Goal: Task Accomplishment & Management: Manage account settings

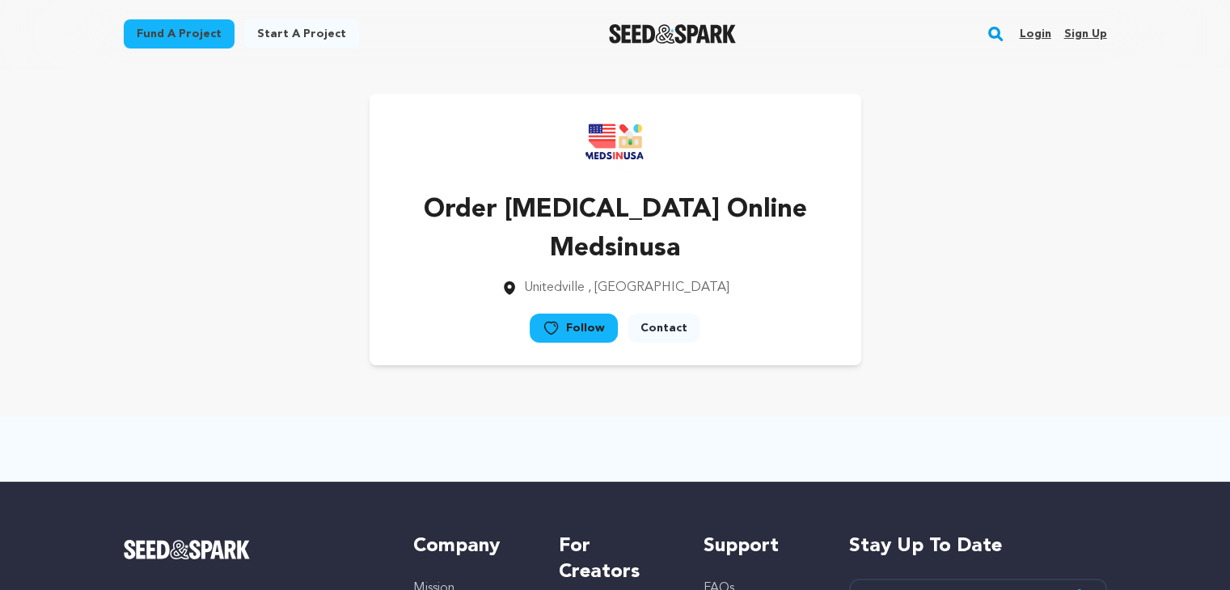
click at [1095, 36] on link "Sign up" at bounding box center [1084, 34] width 43 height 26
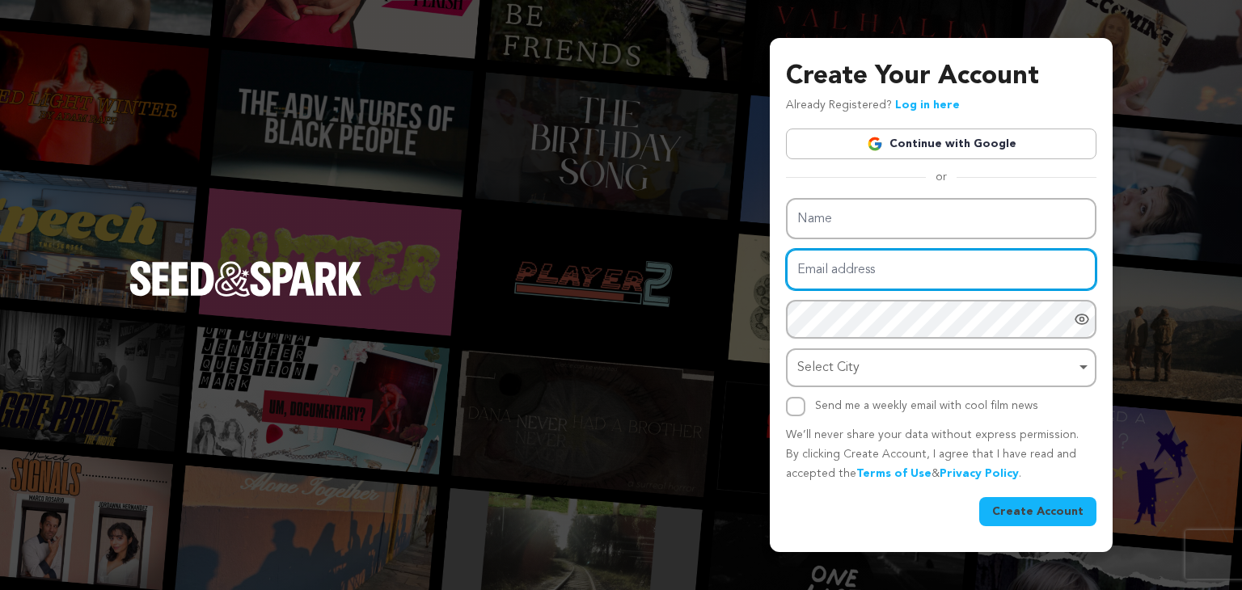
type input "wejibav914@mirarmax.com"
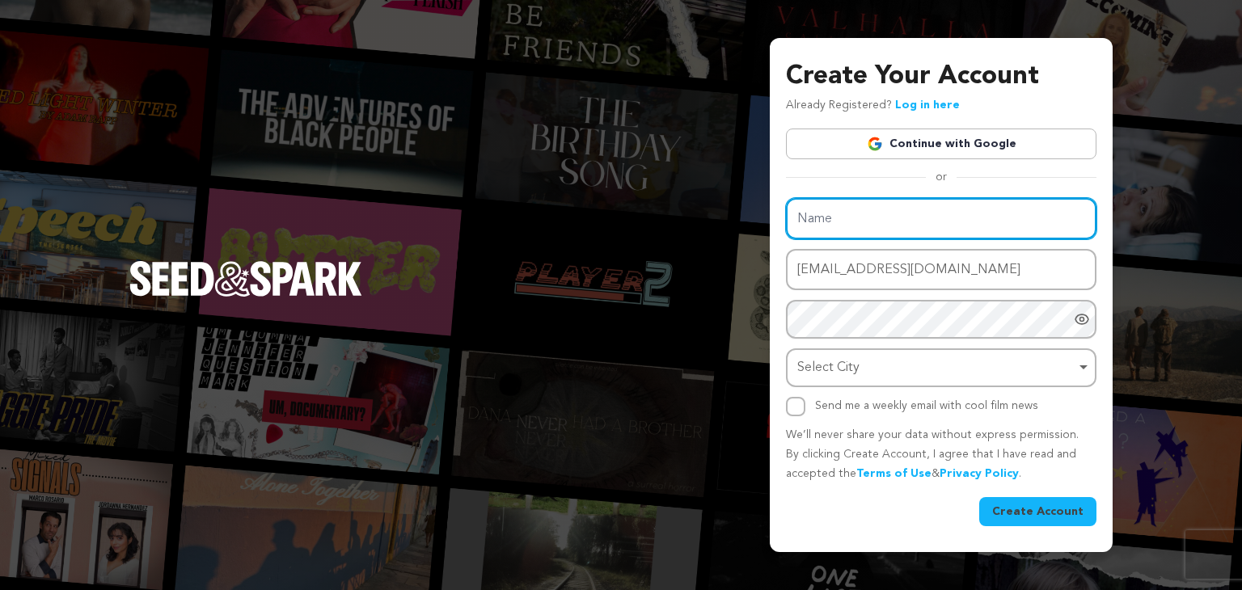
click at [809, 224] on div "Name Email address wejibav914@mirarmax.com Password Password must have at least…" at bounding box center [941, 307] width 311 height 218
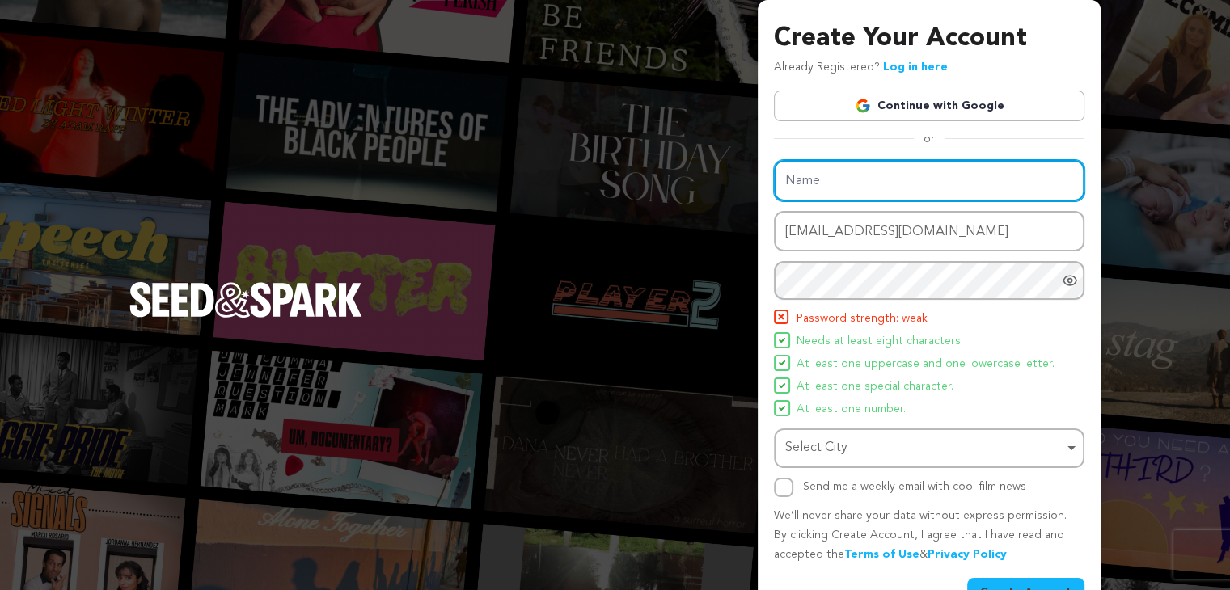
click at [799, 171] on input "Name" at bounding box center [929, 180] width 311 height 41
click at [796, 173] on input "Name" at bounding box center [929, 180] width 311 height 41
paste input "Order Butalbital Online Pills | Overnight | medsinusa"
type input "Order Butalbital Online Pills | Overnight | medsinusa"
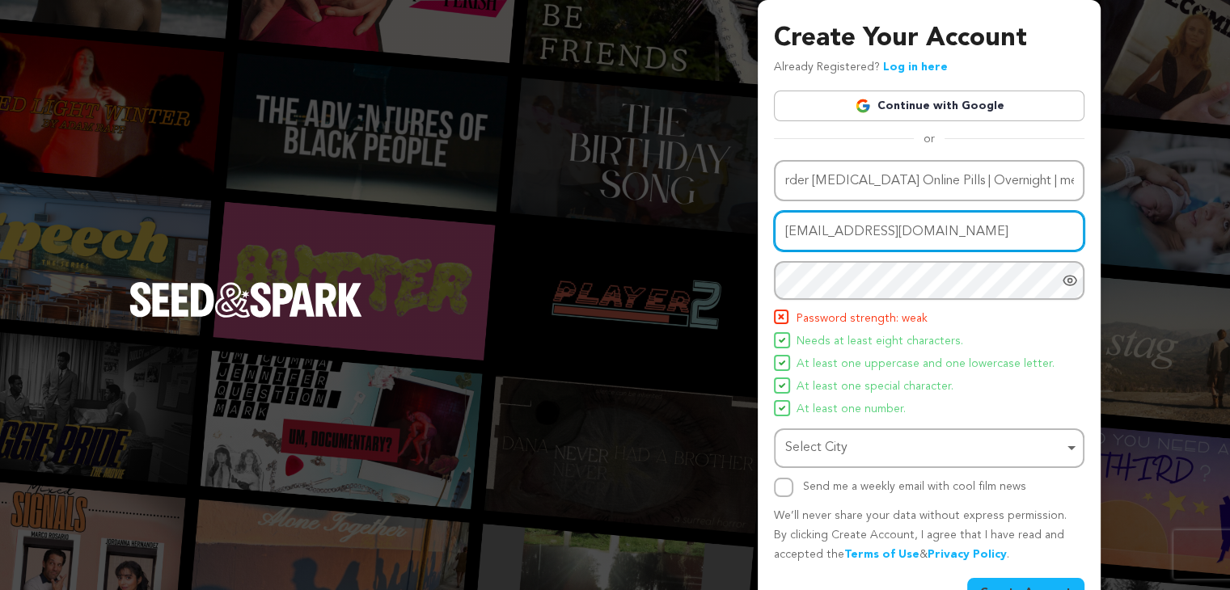
scroll to position [0, 0]
click at [961, 209] on div "Name Order Butalbital Online Pills | Overnight | medsinusa Email address wejiba…" at bounding box center [929, 328] width 311 height 337
drag, startPoint x: 952, startPoint y: 228, endPoint x: 757, endPoint y: 223, distance: 194.9
click at [758, 223] on div "Create Your Account Already Registered? Log in here Continue with Google or eyJ…" at bounding box center [929, 316] width 343 height 633
click at [835, 229] on input "Email address" at bounding box center [929, 231] width 311 height 41
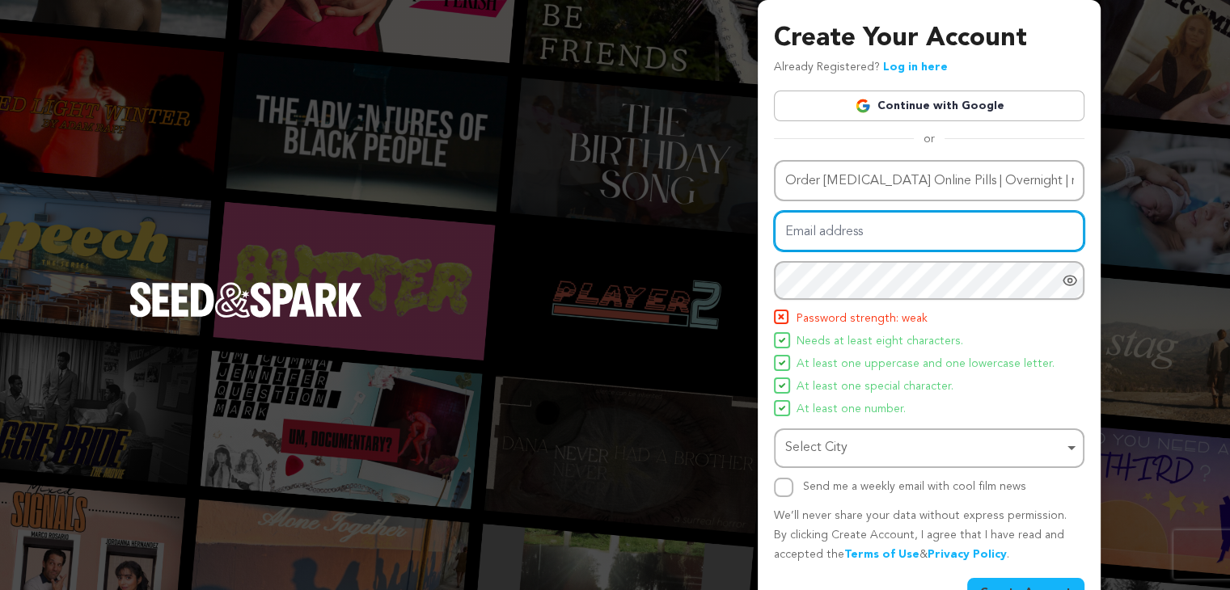
paste input "Order Butalbital Online Pills | Overnight | medsinusa"
type input "Order Butalbital Online Pills | Overnight | medsinusa"
drag, startPoint x: 773, startPoint y: 227, endPoint x: 1105, endPoint y: 205, distance: 333.1
click at [1105, 219] on div "Create Your Account Already Registered? Log in here Continue with Google or eyJ…" at bounding box center [615, 316] width 1230 height 633
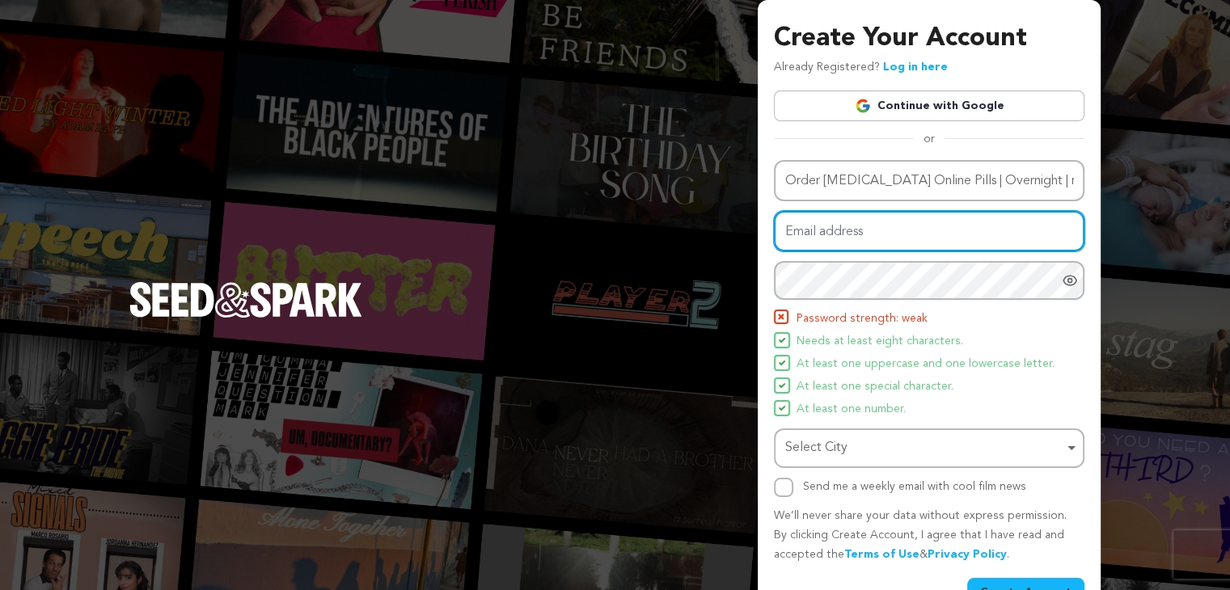
scroll to position [0, 0]
drag, startPoint x: 810, startPoint y: 233, endPoint x: 812, endPoint y: 208, distance: 25.1
click at [812, 234] on input "Email address" at bounding box center [929, 231] width 311 height 41
paste input "jocel39082@dotxan.com"
type input "jocel39082@dotxan.com"
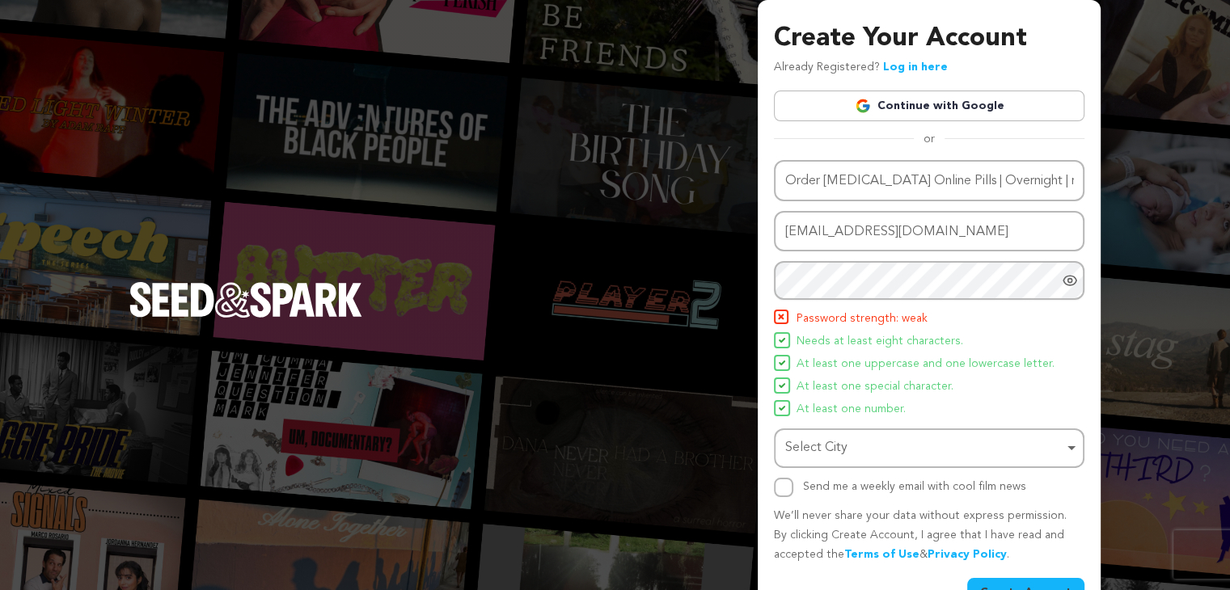
click at [812, 208] on div "Name Order Butalbital Online Pills | Overnight | medsinusa Email address jocel3…" at bounding box center [929, 328] width 311 height 337
click at [657, 344] on div "Create Your Account Already Registered? Log in here Continue with Google or eyJ…" at bounding box center [615, 316] width 1230 height 633
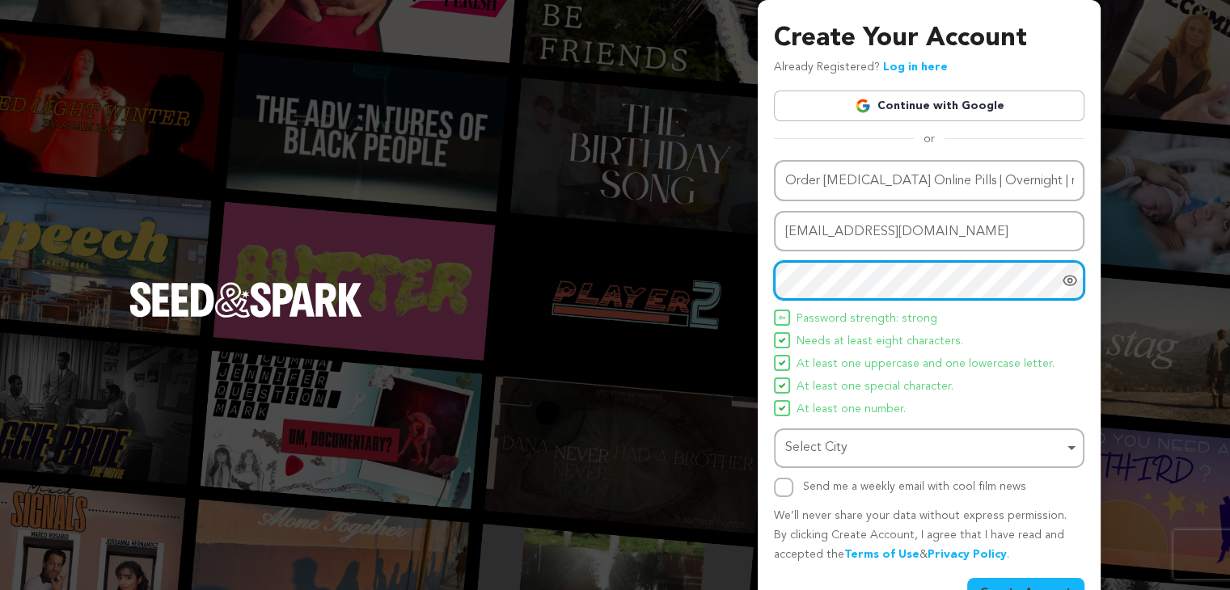
click at [815, 452] on div "Select City Remove item" at bounding box center [924, 448] width 278 height 23
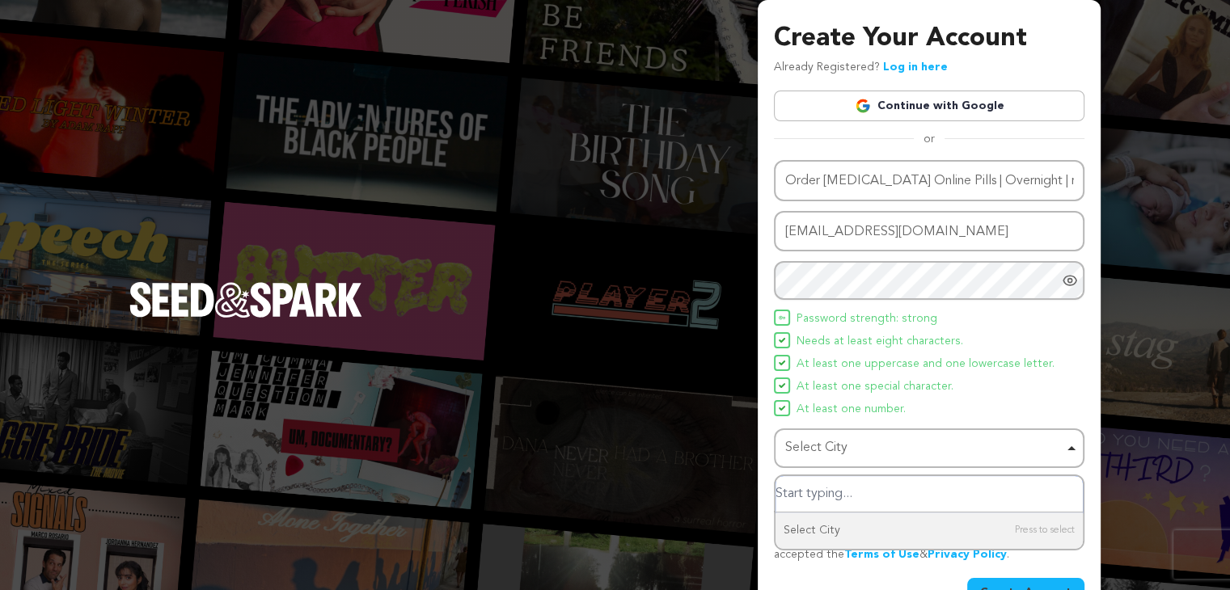
click at [831, 500] on input "Select City" at bounding box center [928, 494] width 307 height 36
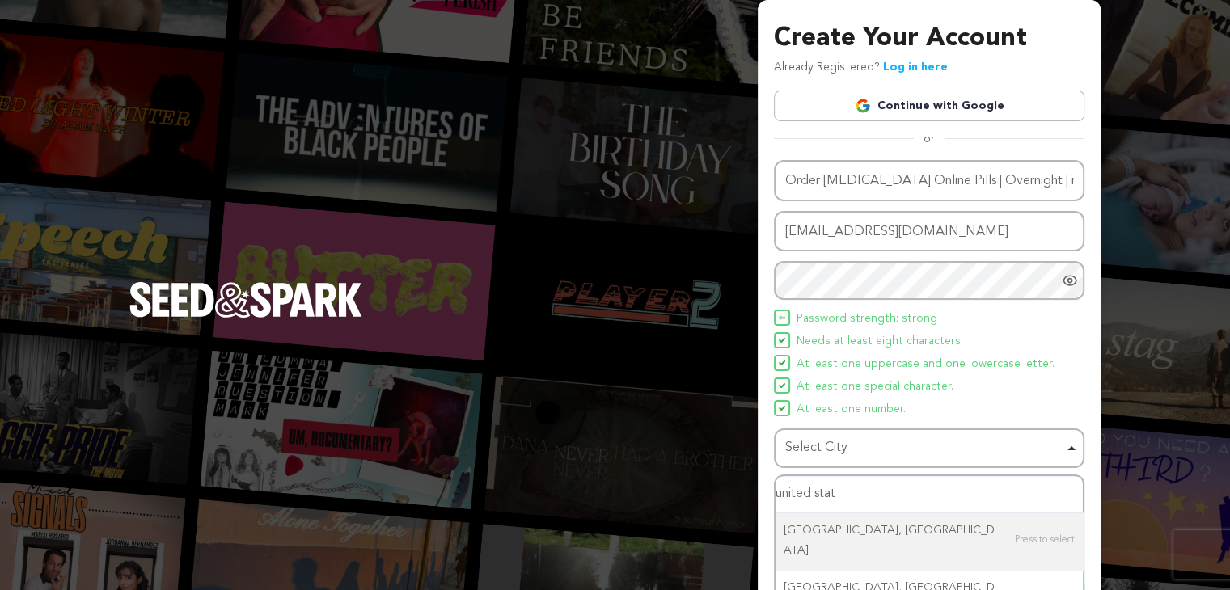
type input "united state"
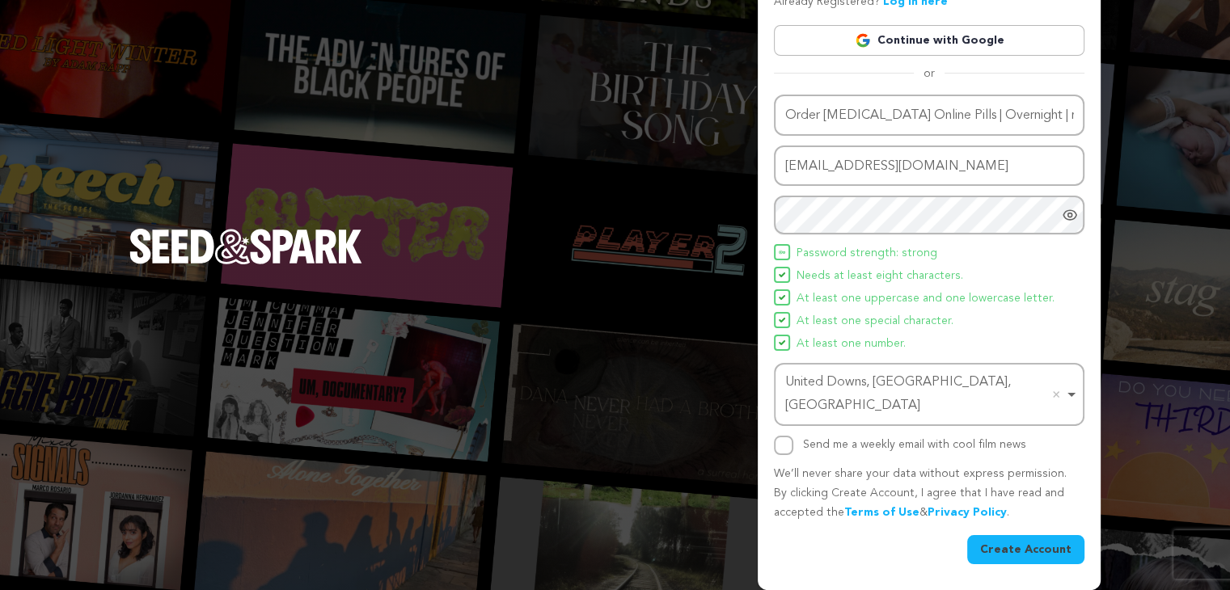
scroll to position [42, 0]
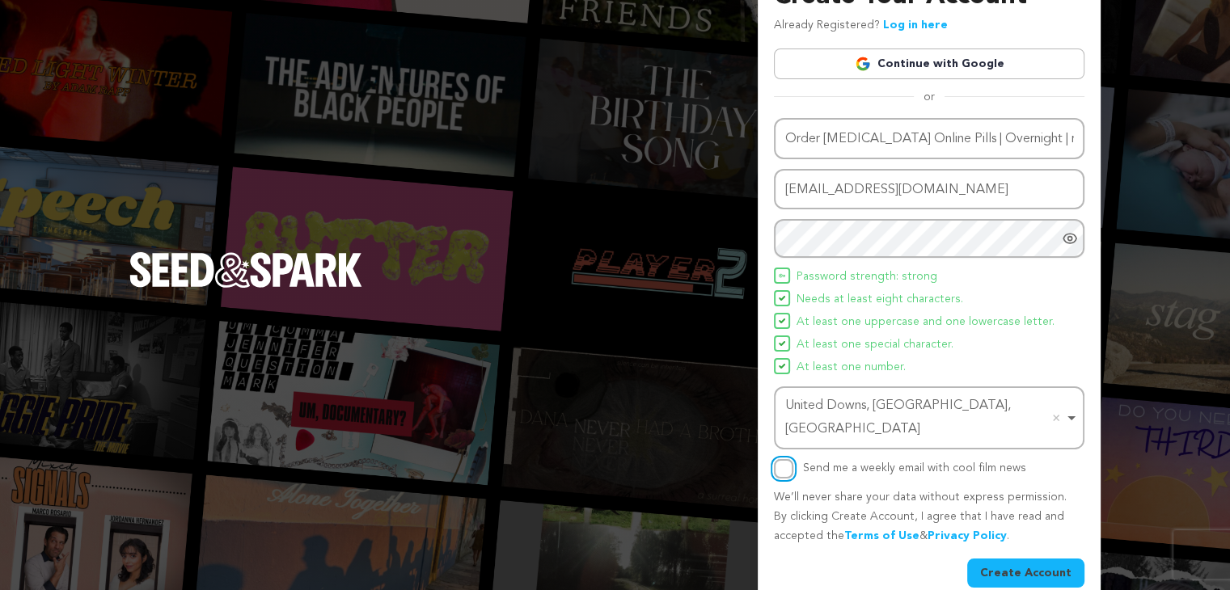
drag, startPoint x: 783, startPoint y: 437, endPoint x: 926, endPoint y: 484, distance: 150.6
click at [784, 459] on input "Send me a weekly email with cool film news" at bounding box center [783, 468] width 19 height 19
checkbox input "true"
click at [1012, 559] on button "Create Account" at bounding box center [1025, 573] width 117 height 29
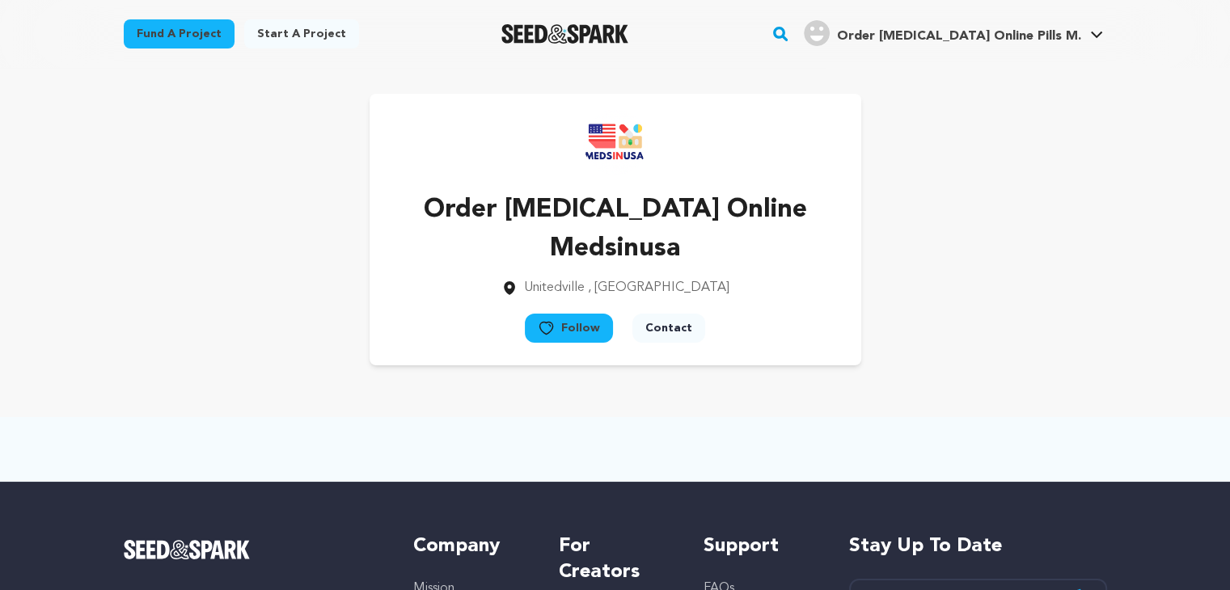
click at [1093, 34] on icon at bounding box center [1096, 35] width 11 height 6
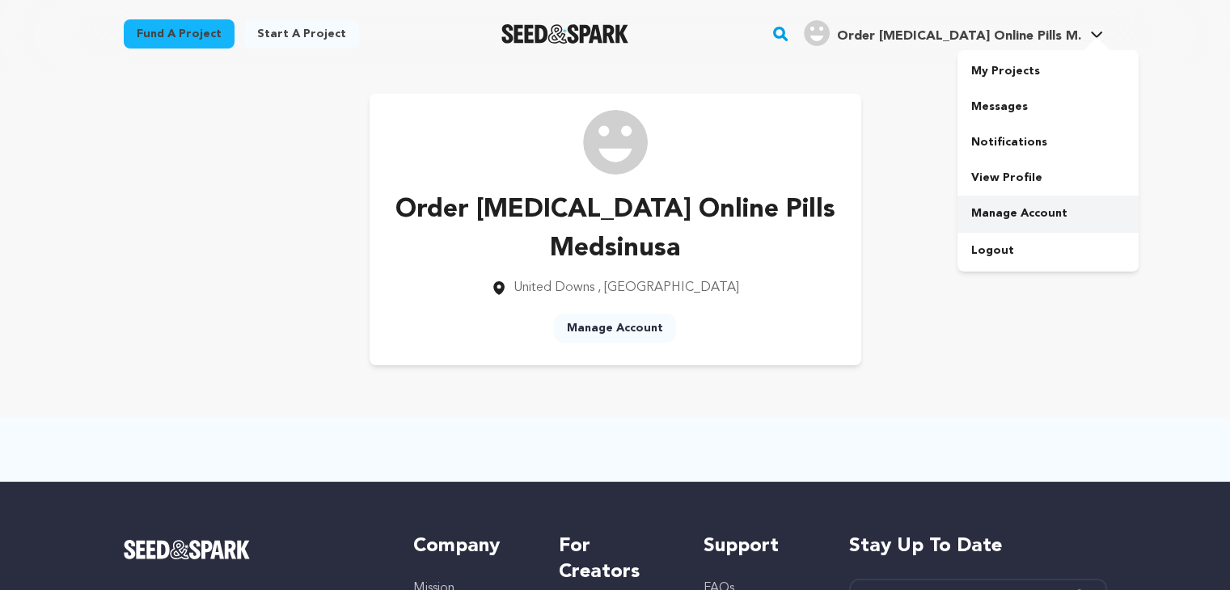
click at [999, 221] on link "Manage Account" at bounding box center [1047, 214] width 181 height 36
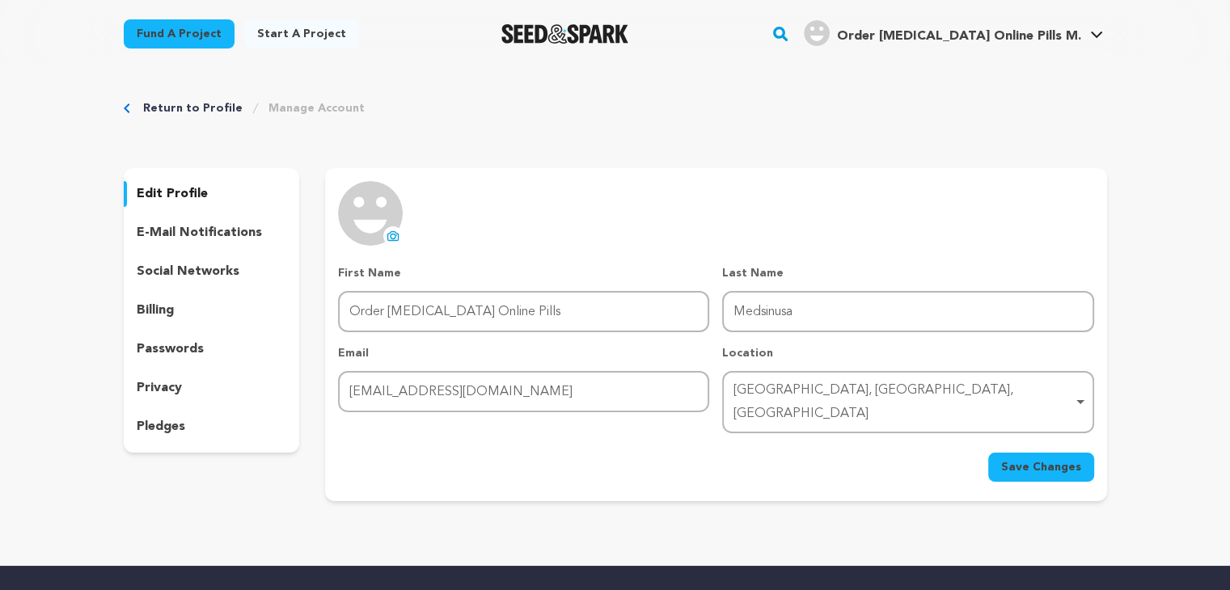
click at [395, 235] on button "uploading spinner upload profile image" at bounding box center [392, 235] width 19 height 19
click at [143, 198] on p "edit profile" at bounding box center [172, 193] width 71 height 19
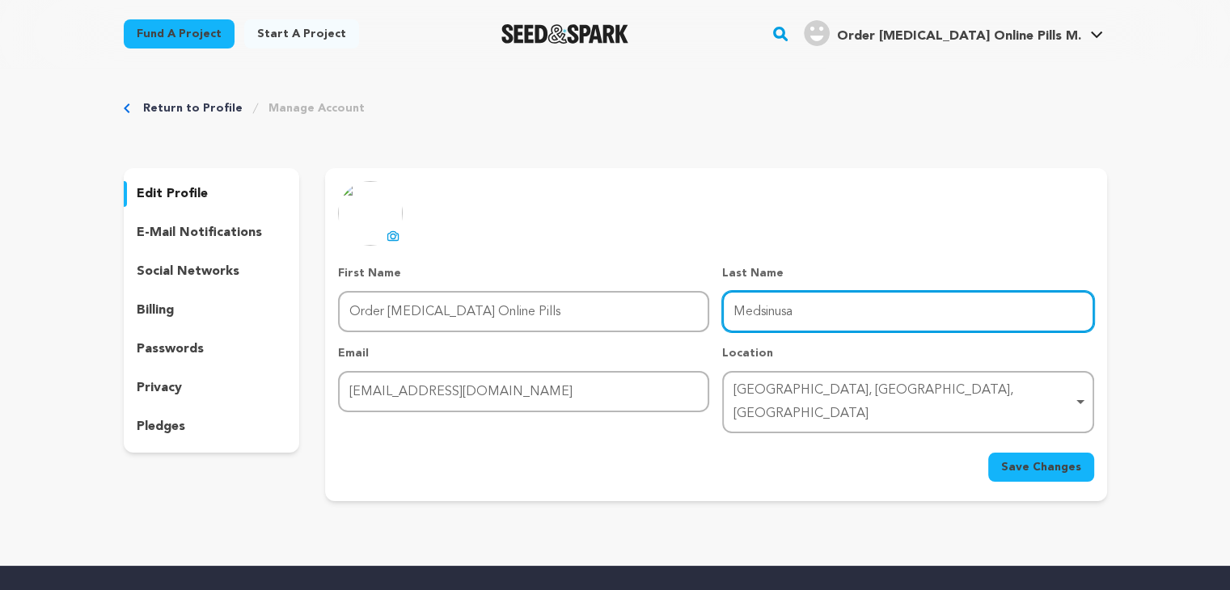
drag, startPoint x: 825, startPoint y: 311, endPoint x: 670, endPoint y: 347, distance: 159.3
click at [681, 355] on div "First Name First Name Order Butalbital Online Pills Last Name Last Name Medsinu…" at bounding box center [715, 349] width 755 height 168
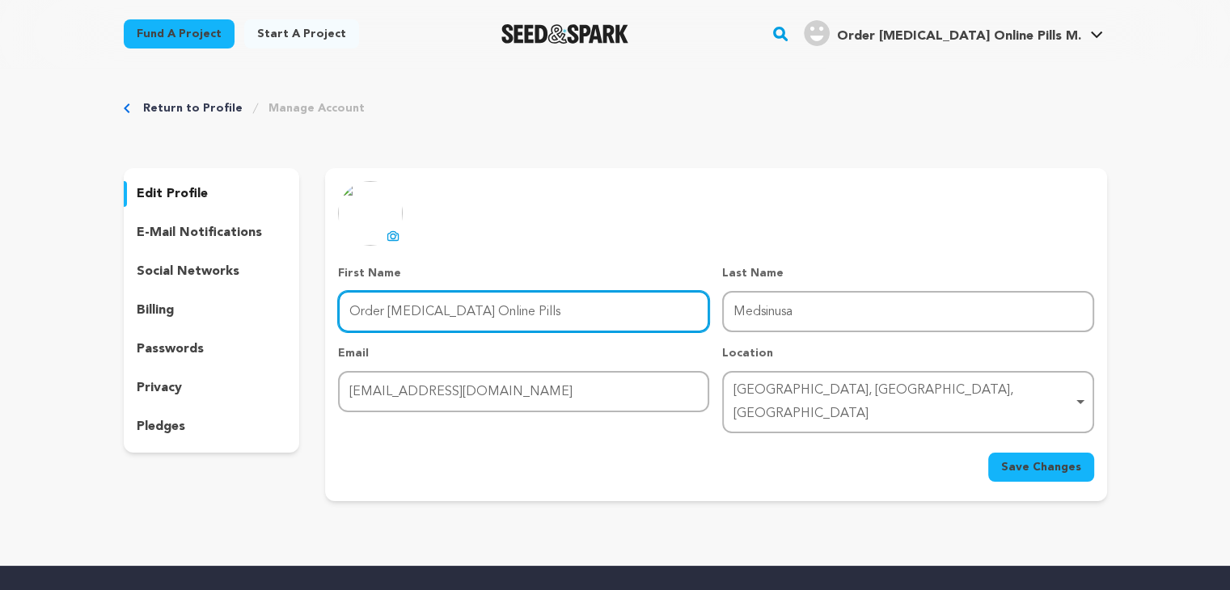
click at [531, 327] on input "Order Butalbital Online Pills" at bounding box center [523, 311] width 371 height 41
paste input "Medsinusa"
type input "Order Butalbital Online Pills Medsinusa"
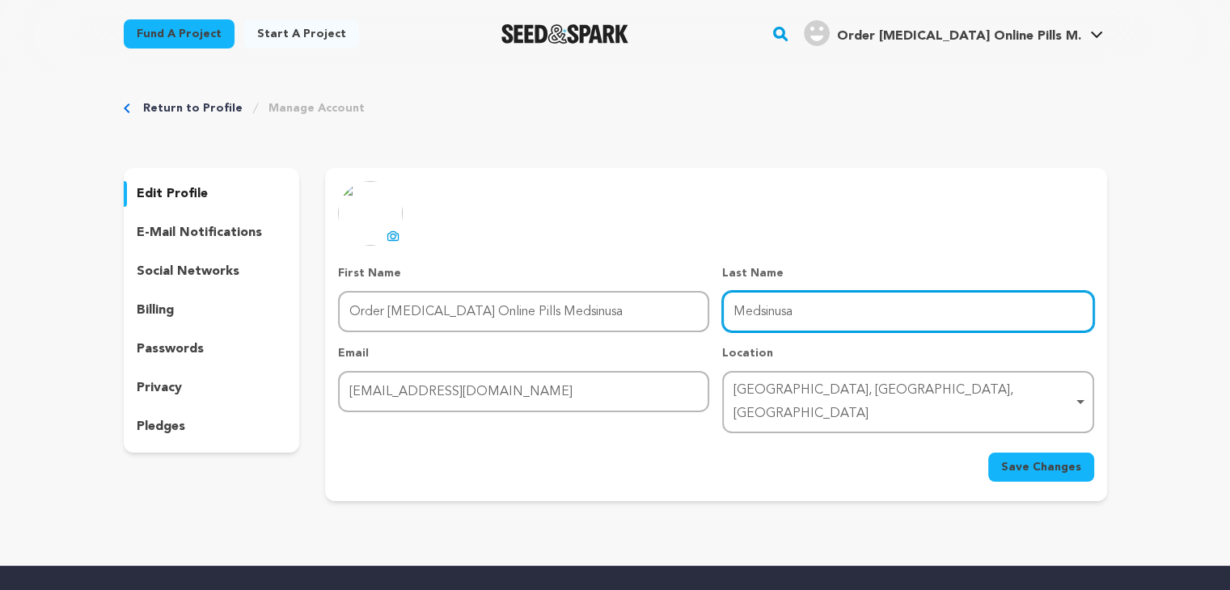
drag, startPoint x: 812, startPoint y: 306, endPoint x: 638, endPoint y: 332, distance: 175.8
click at [663, 337] on div "First Name First Name Order Butalbital Online Pills Medsinusa Last Name Last Na…" at bounding box center [715, 349] width 755 height 168
click at [742, 300] on input "Last Name" at bounding box center [907, 311] width 371 height 41
type input "v"
paste input "https://medsinusa.amebaownd.com/"
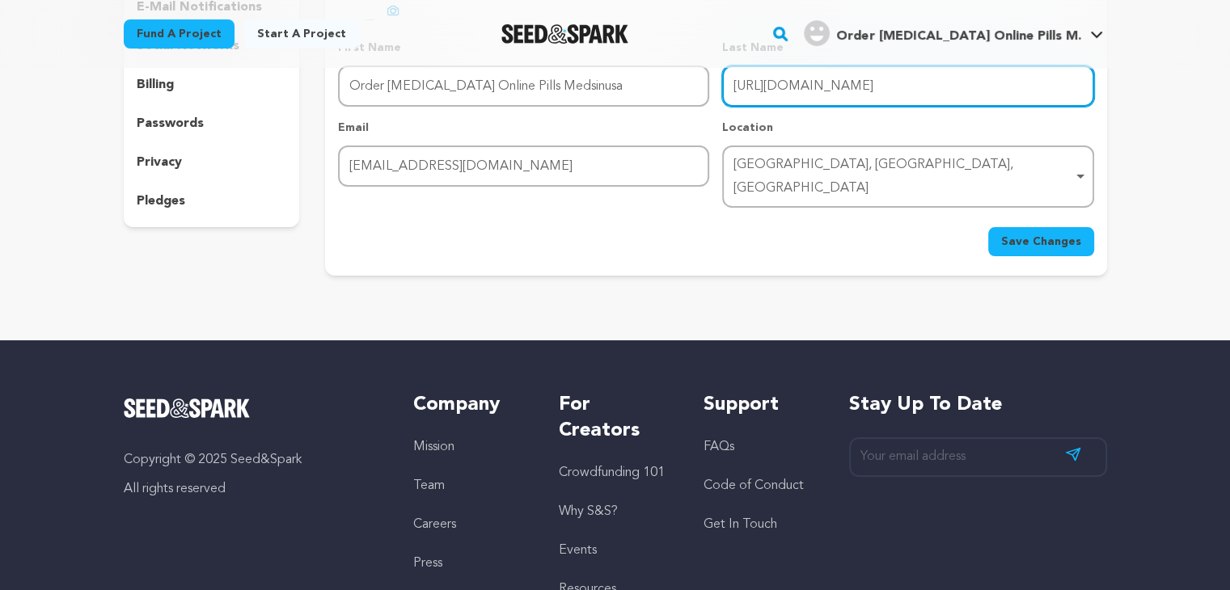
scroll to position [162, 0]
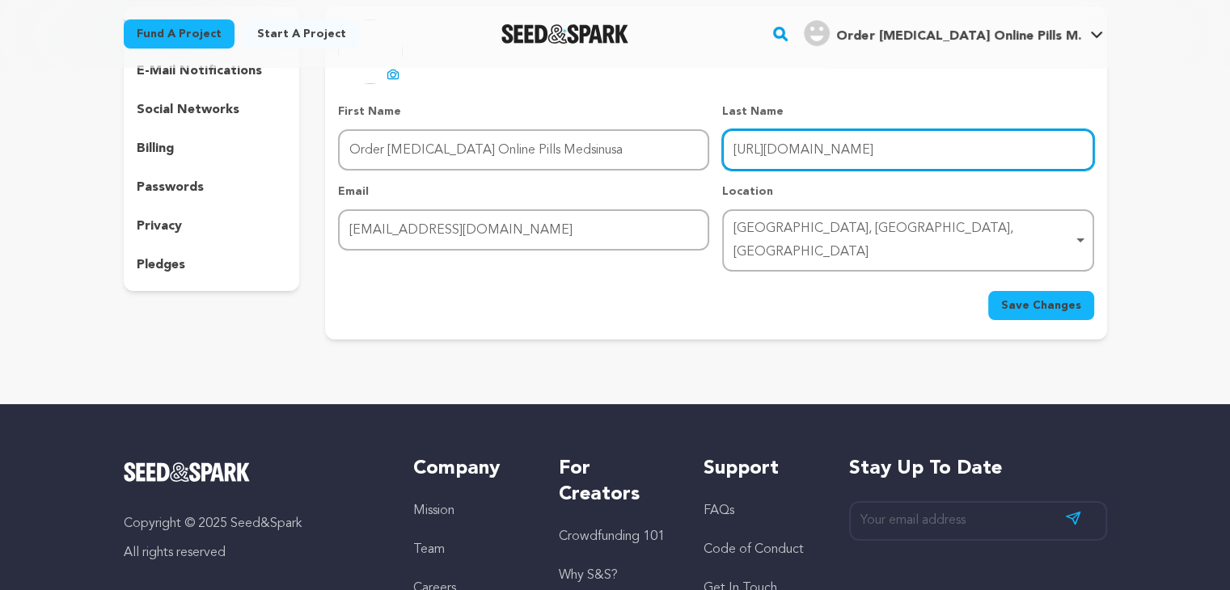
type input "https://medsinusa.amebaownd.com/"
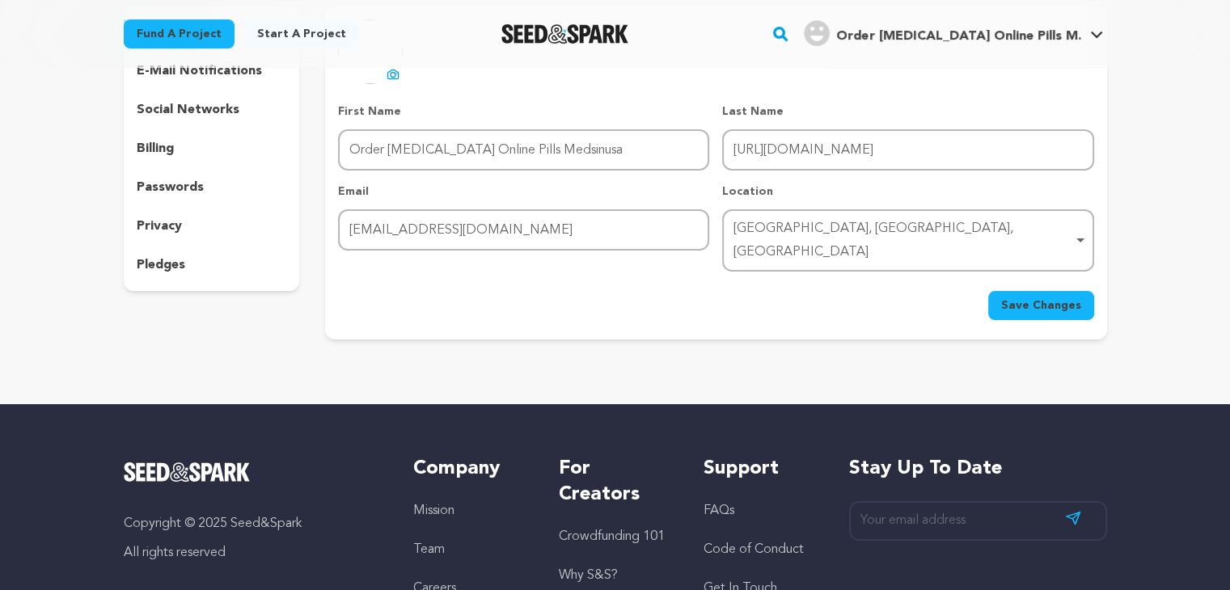
click at [1035, 298] on span "Save Changes" at bounding box center [1041, 306] width 80 height 16
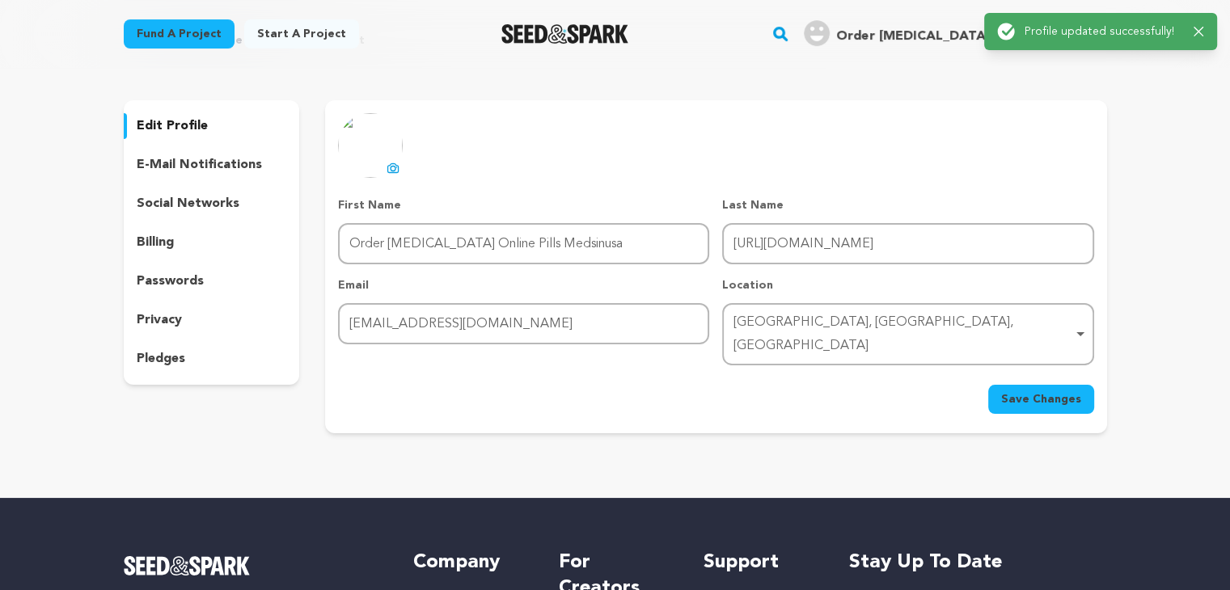
scroll to position [0, 0]
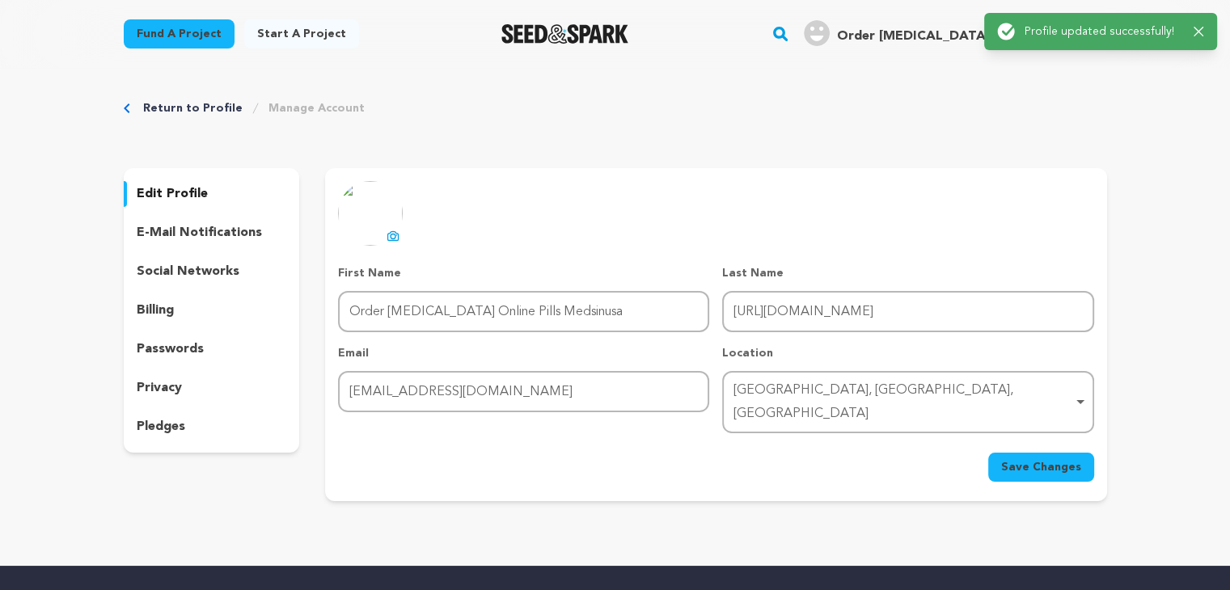
click at [1122, 110] on div "Return to Profile Manage Account edit profile e-mail notifications social netwo…" at bounding box center [615, 304] width 1035 height 472
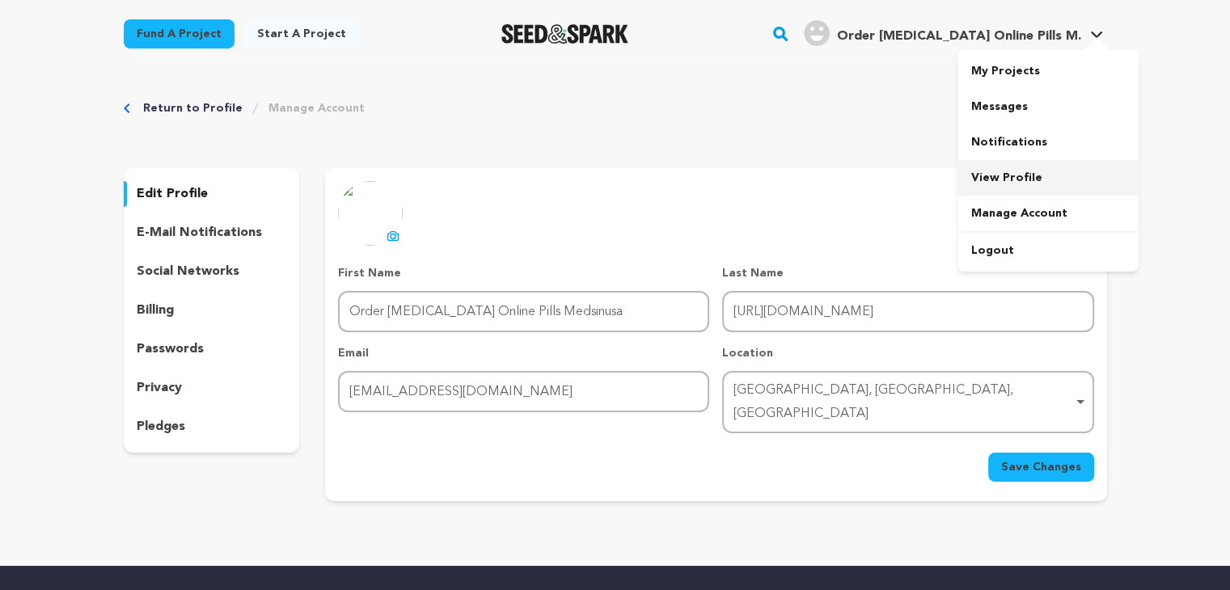
click at [1003, 174] on link "View Profile" at bounding box center [1047, 178] width 181 height 36
